Goal: Task Accomplishment & Management: Use online tool/utility

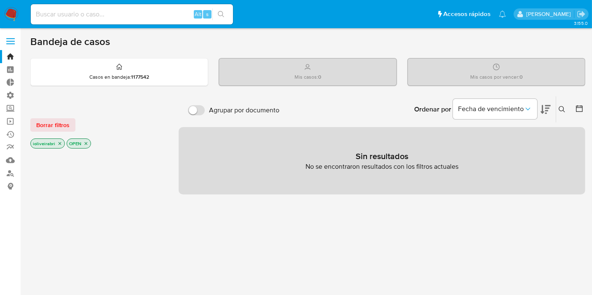
click at [219, 111] on span "Agrupar por documento" at bounding box center [244, 110] width 70 height 8
click at [8, 38] on label at bounding box center [10, 41] width 21 height 18
click at [0, 0] on input "checkbox" at bounding box center [0, 0] width 0 height 0
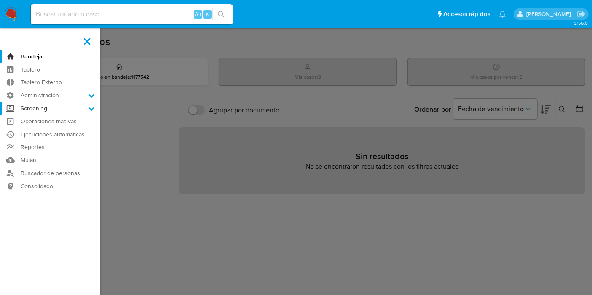
click at [53, 114] on label "Screening" at bounding box center [50, 108] width 100 height 13
click at [0, 0] on input "Screening" at bounding box center [0, 0] width 0 height 0
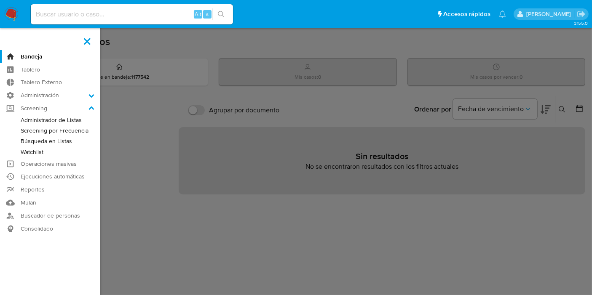
click at [68, 118] on link "Administrador de Listas" at bounding box center [50, 120] width 100 height 11
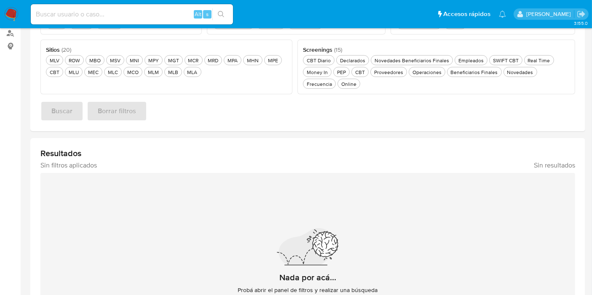
scroll to position [47, 0]
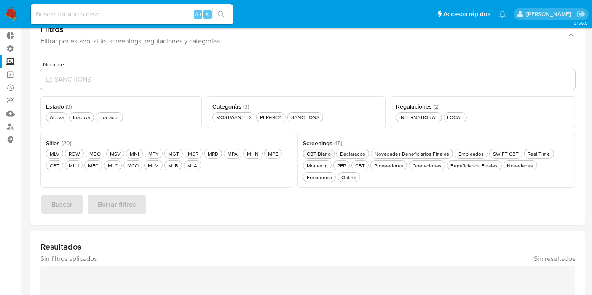
click at [321, 153] on div "CBT Diario CBT Diario" at bounding box center [318, 153] width 27 height 7
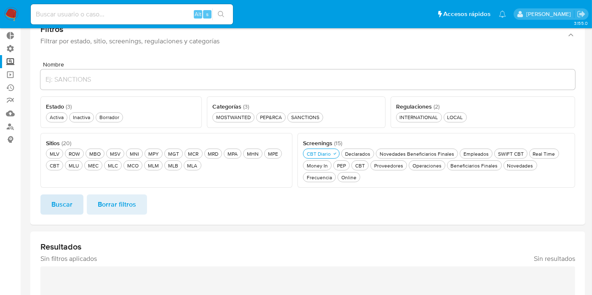
click at [73, 195] on button "Buscar" at bounding box center [61, 205] width 43 height 20
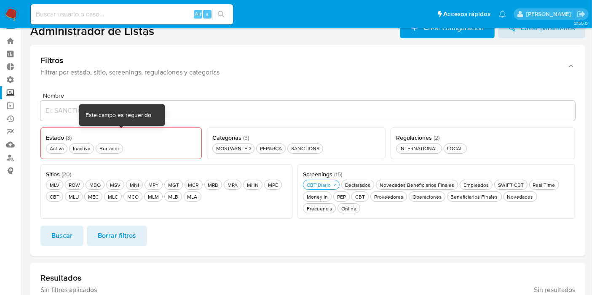
scroll to position [0, 0]
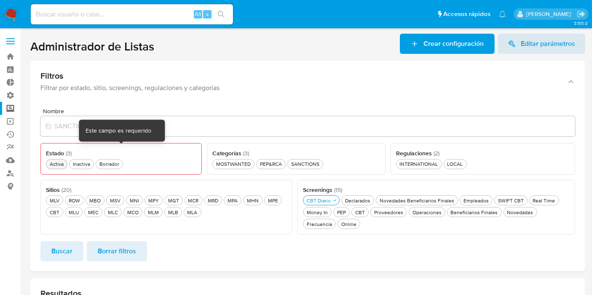
click at [53, 165] on div "Activa Activa" at bounding box center [56, 163] width 17 height 7
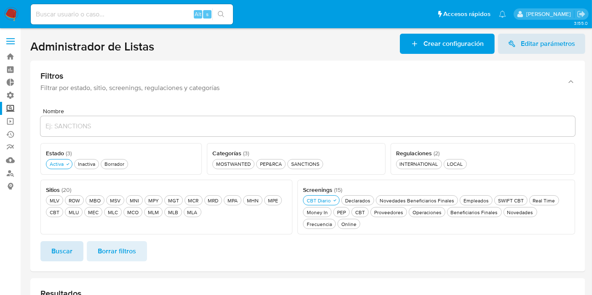
click at [66, 242] on span "Buscar" at bounding box center [61, 251] width 21 height 19
